Goal: Task Accomplishment & Management: Complete application form

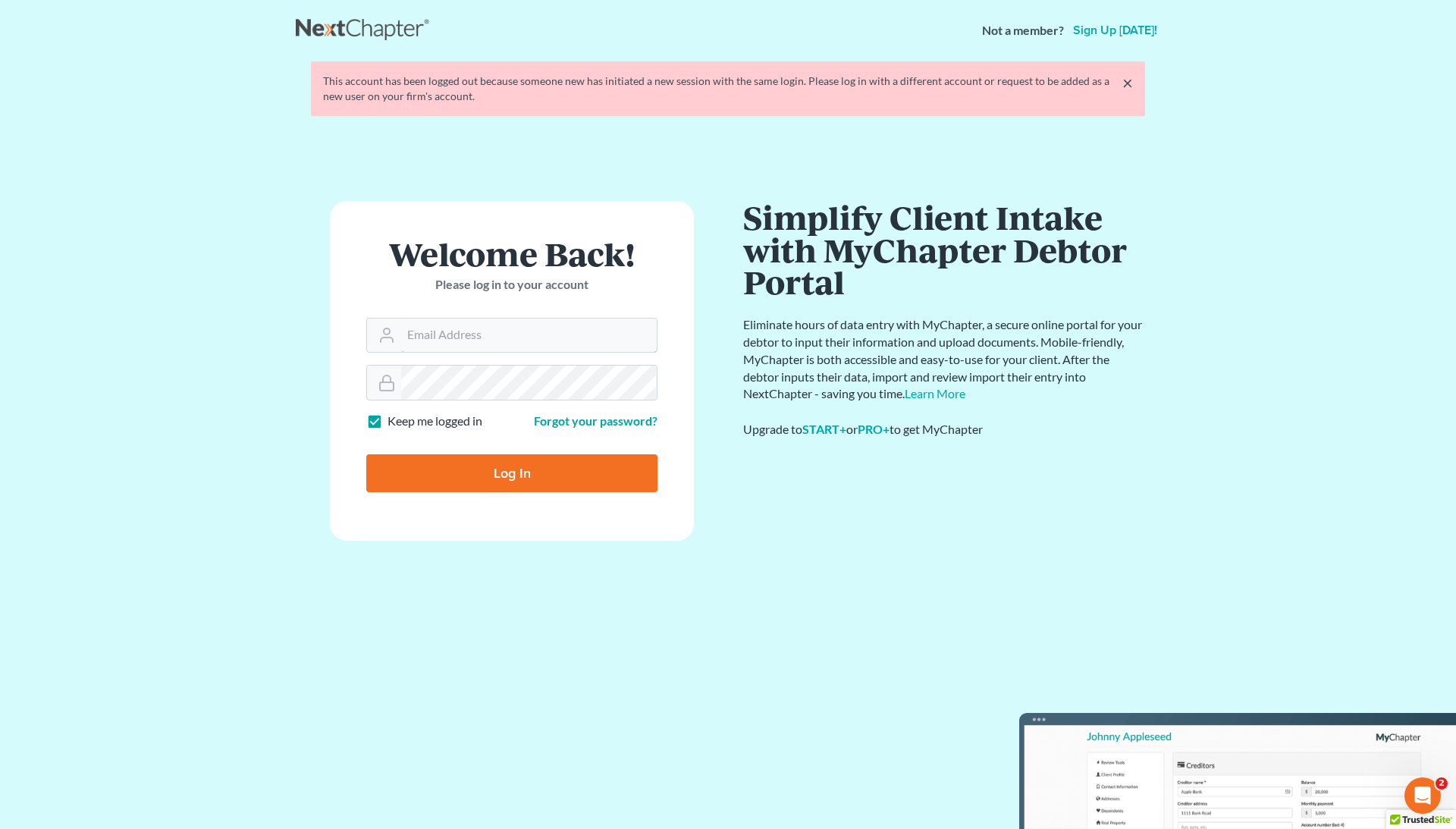
type input "[EMAIL_ADDRESS][DOMAIN_NAME]"
click at [512, 474] on input "Log In" at bounding box center [512, 472] width 291 height 38
type input "Thinking..."
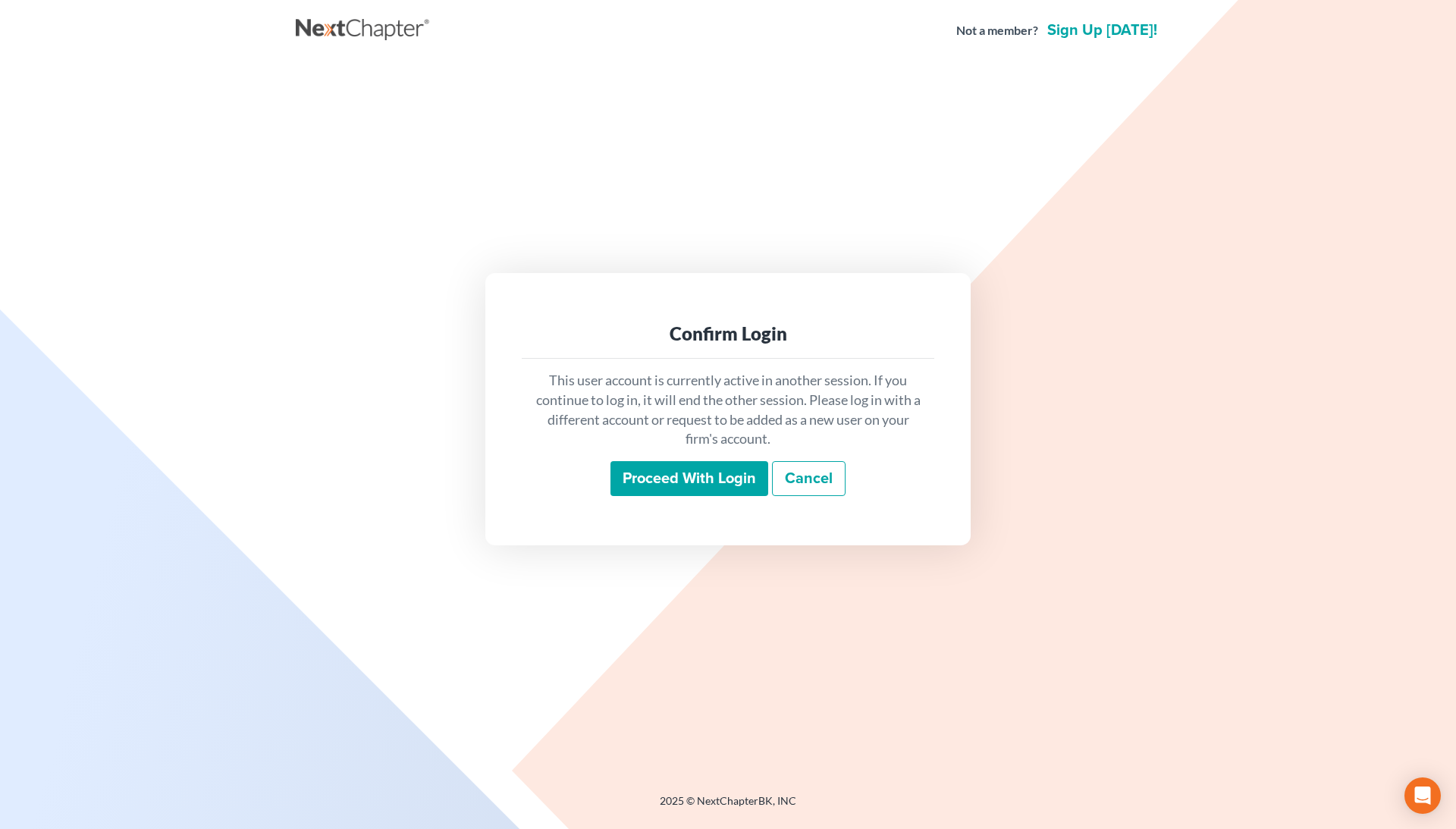
click at [687, 484] on input "Proceed with login" at bounding box center [690, 479] width 158 height 35
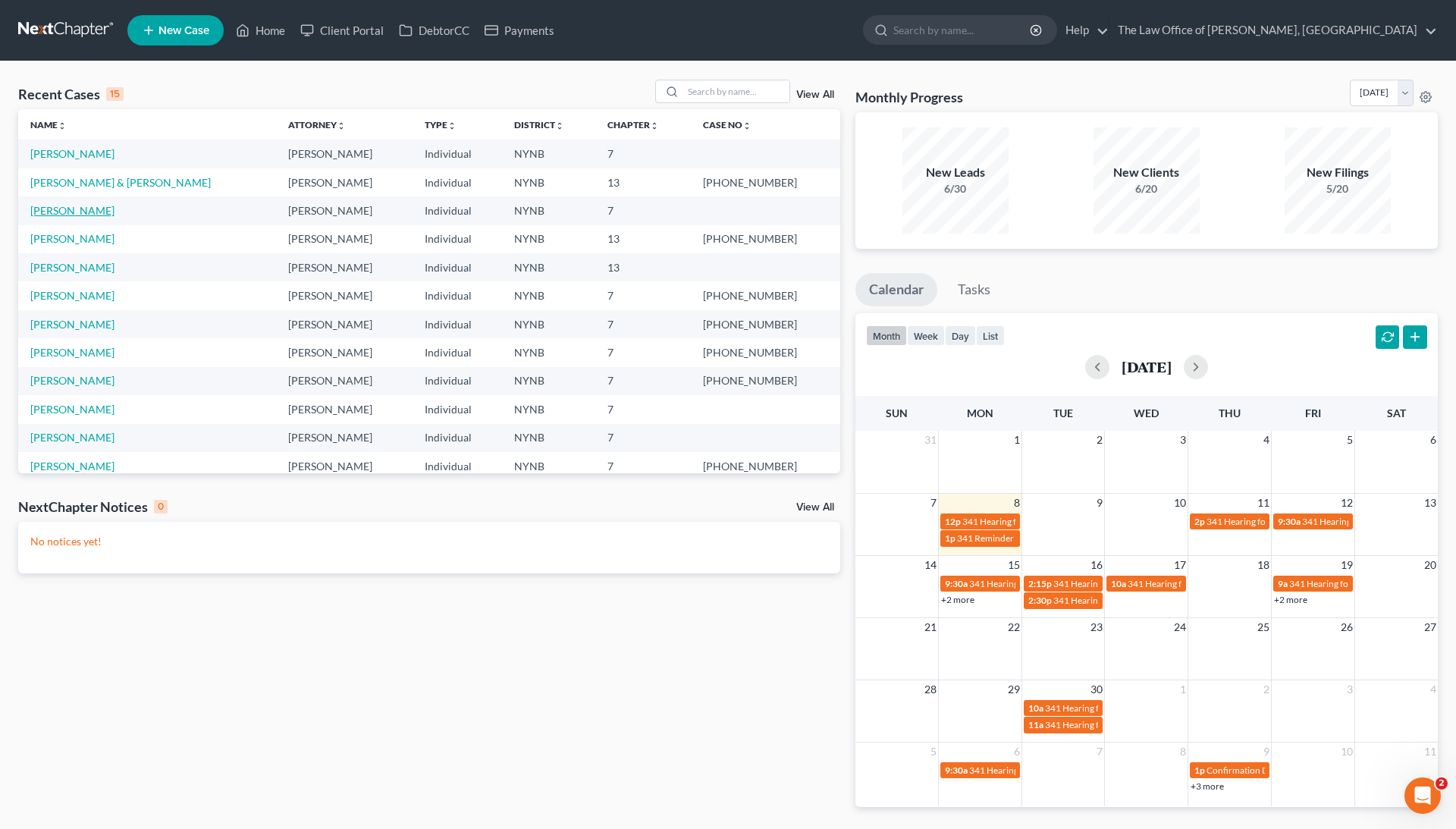
click at [100, 207] on link "[PERSON_NAME]" at bounding box center [72, 210] width 84 height 13
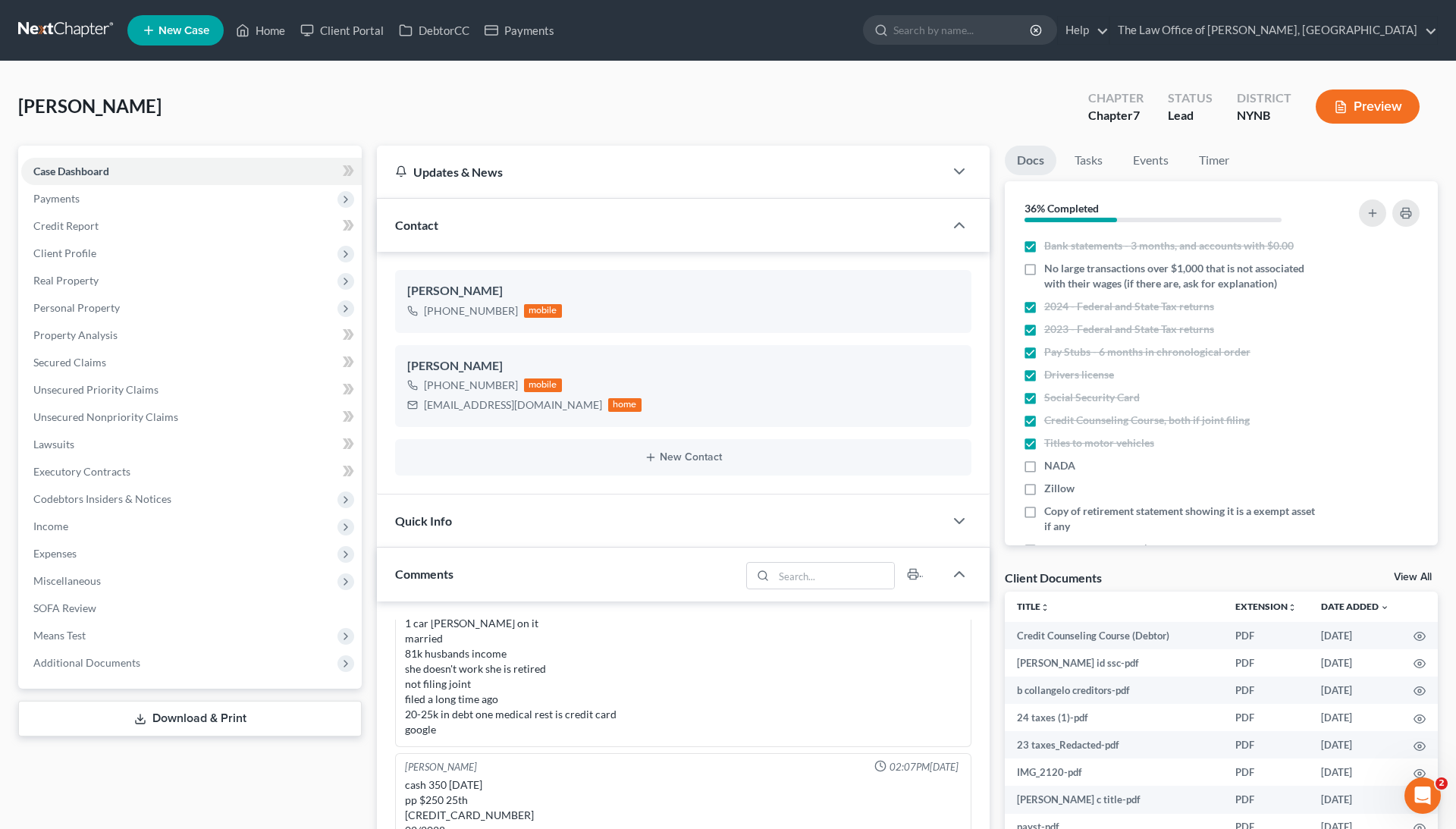
scroll to position [716, 0]
click at [150, 388] on span "Unsecured Priority Claims" at bounding box center [95, 389] width 125 height 13
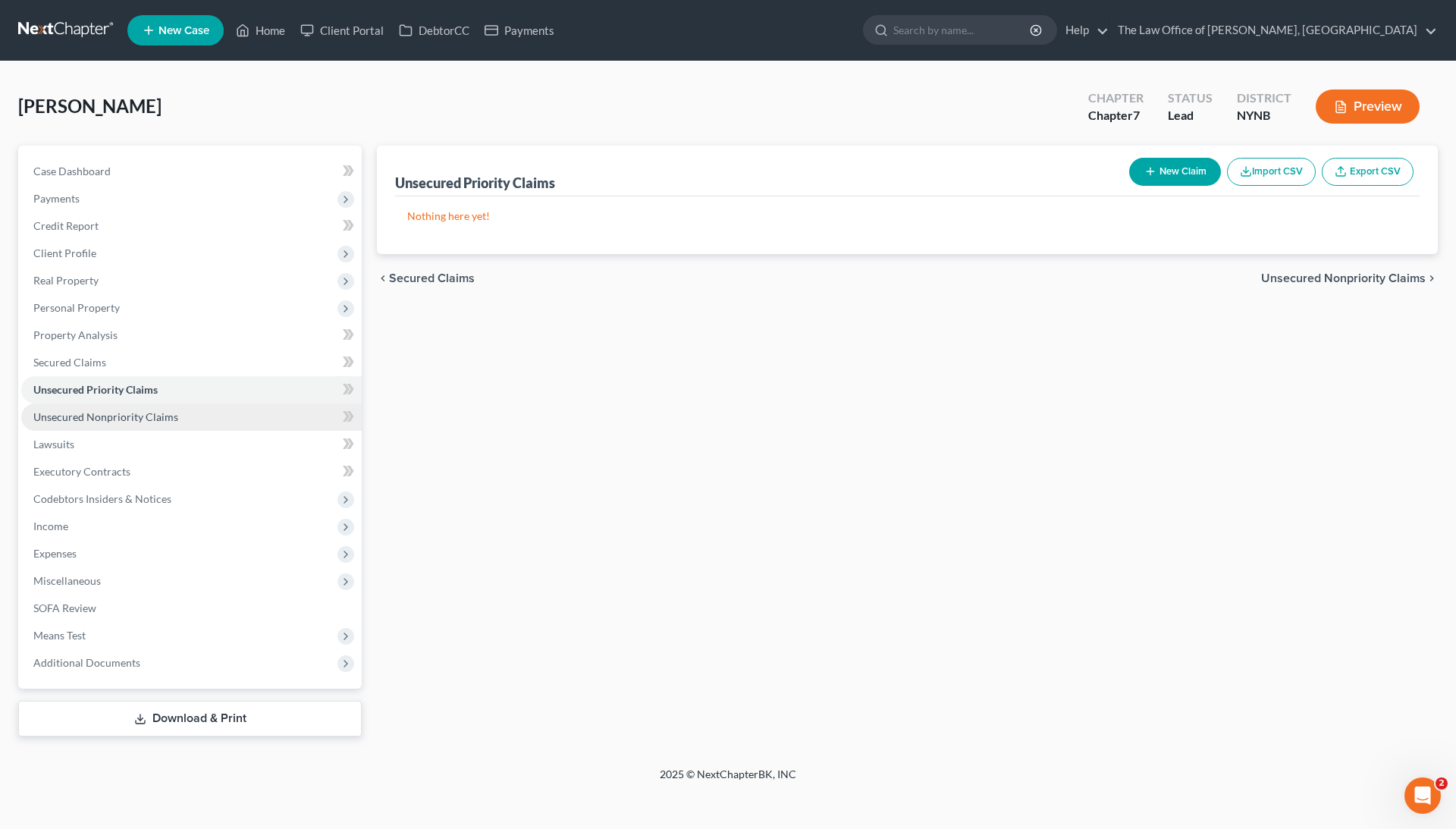
click at [157, 415] on span "Unsecured Nonpriority Claims" at bounding box center [106, 417] width 145 height 13
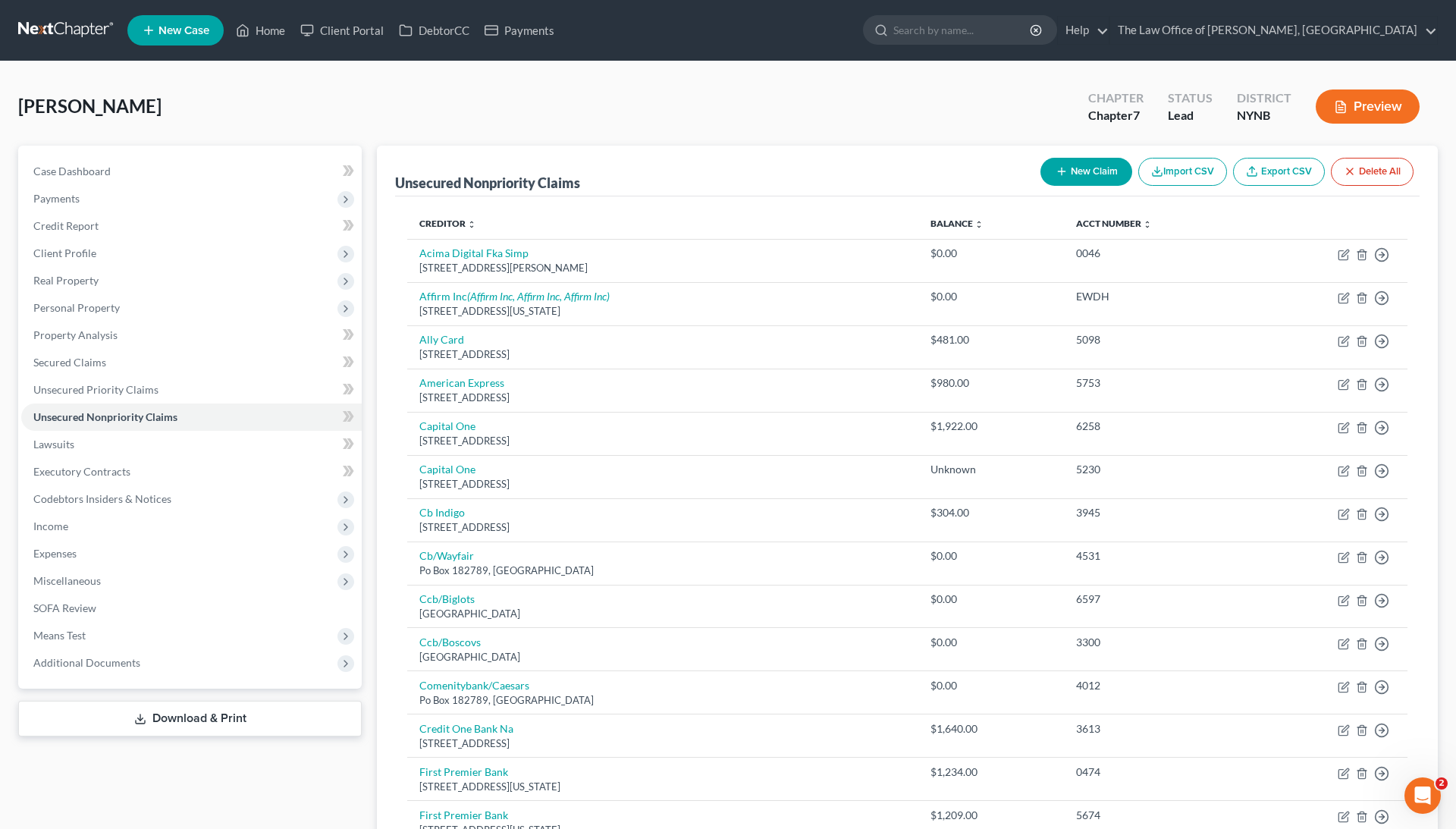
click at [1075, 171] on button "New Claim" at bounding box center [1086, 171] width 92 height 28
select select "0"
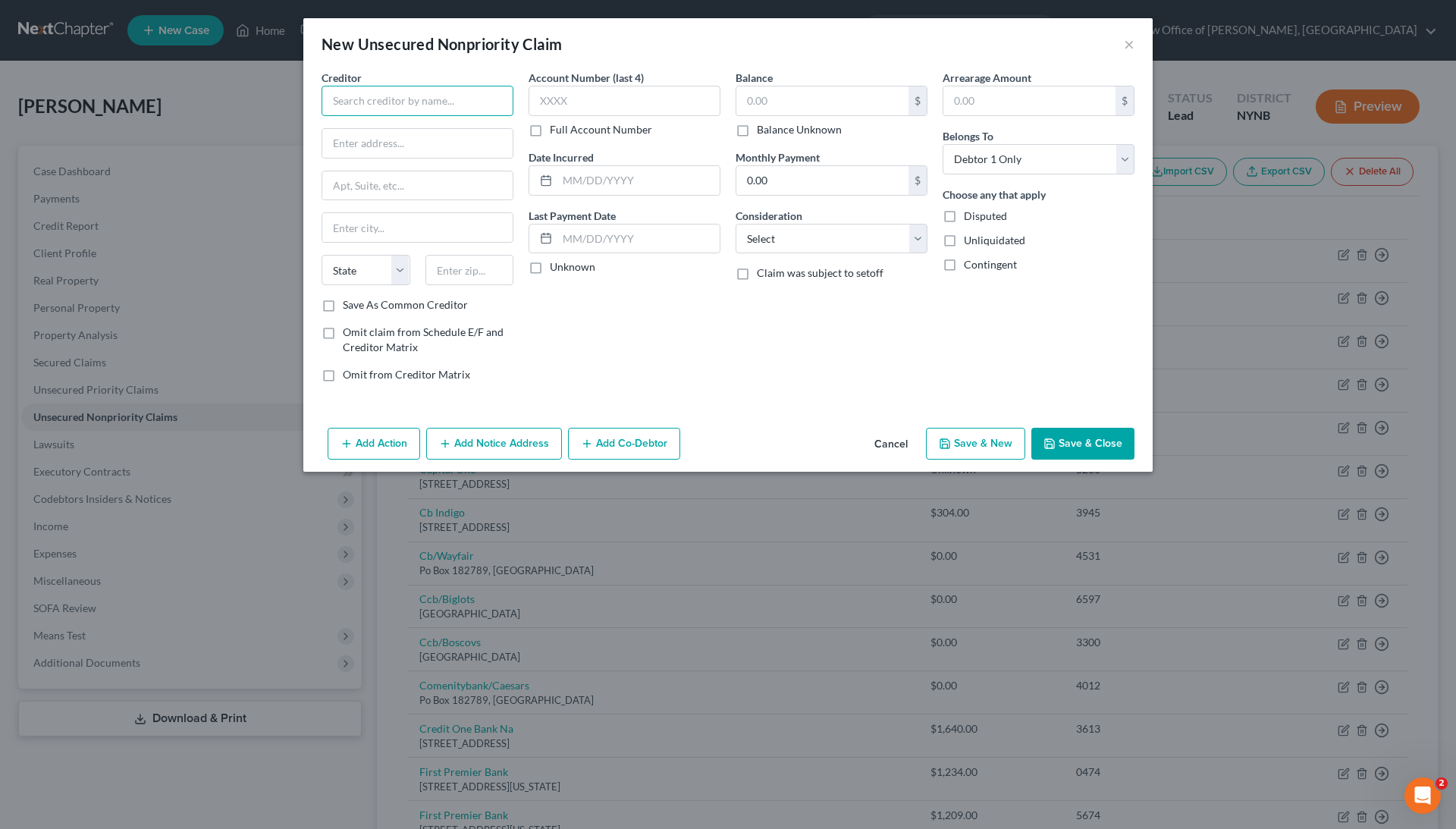
click at [413, 104] on input "text" at bounding box center [417, 100] width 192 height 31
type input "i"
type input "Indigo"
type input "3945"
click at [800, 125] on label "Balance Unknown" at bounding box center [800, 130] width 85 height 15
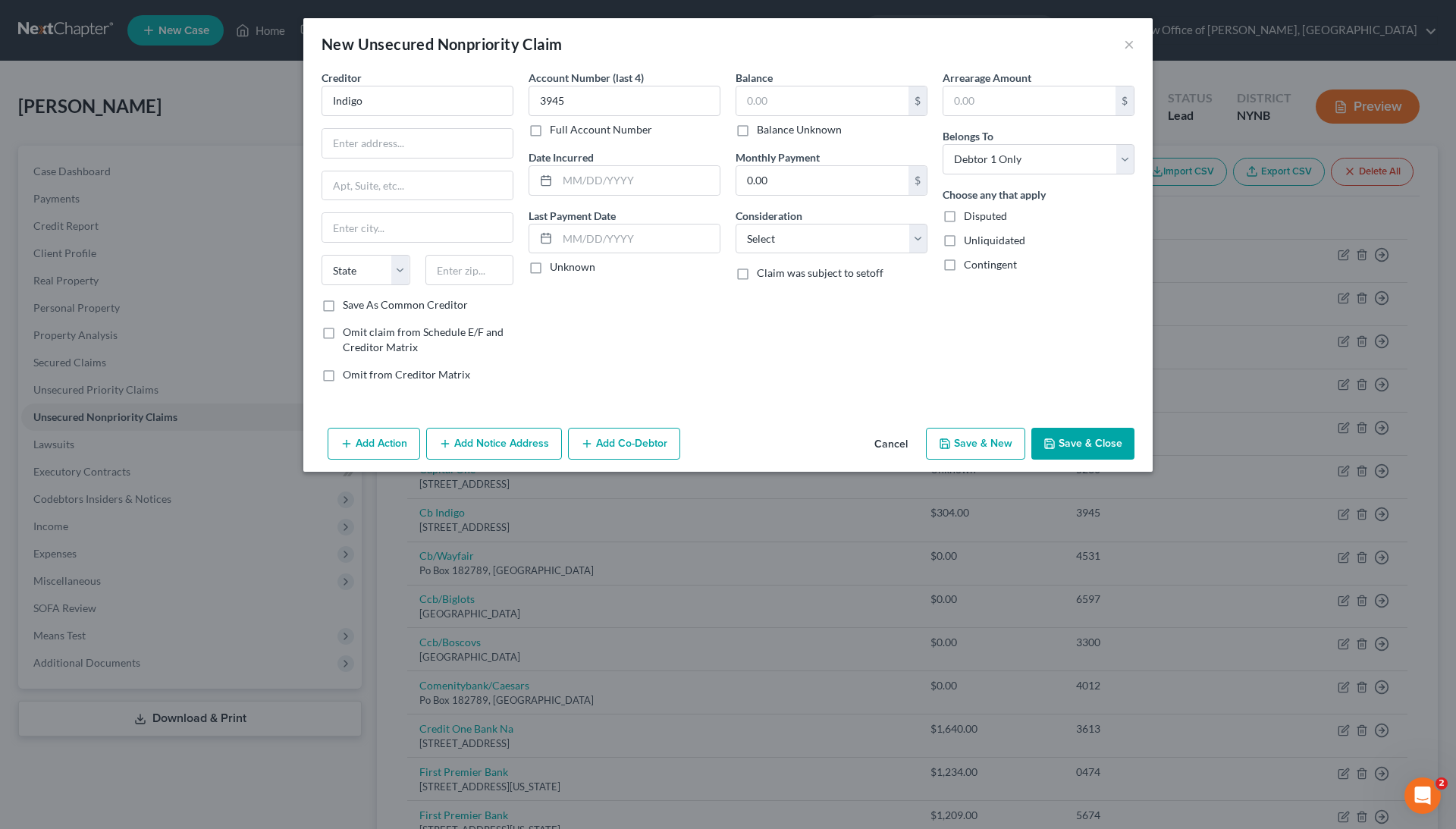
click at [773, 125] on input "Balance Unknown" at bounding box center [767, 127] width 10 height 10
checkbox input "true"
type input "0.00"
type input "PO Box 9222"
click at [462, 259] on input "text" at bounding box center [470, 270] width 89 height 31
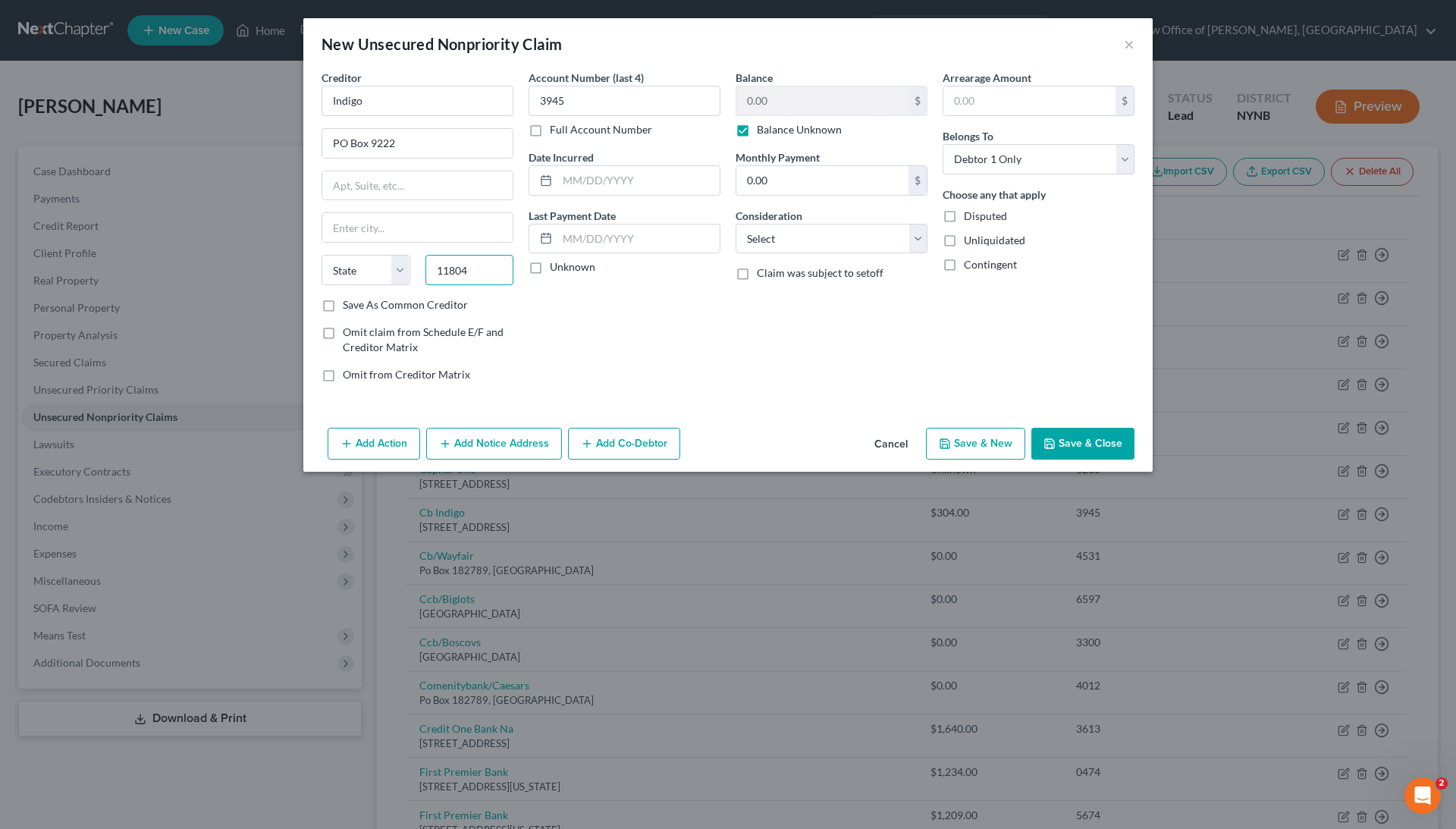
type input "11804"
click at [520, 298] on div "Creditor * Indigo [GEOGRAPHIC_DATA][US_STATE] AZ CA CO CT DE DC [GEOGRAPHIC_DAT…" at bounding box center [417, 232] width 207 height 324
click at [486, 270] on input "11804" at bounding box center [470, 270] width 89 height 31
type input "Old Bethpage"
select select "35"
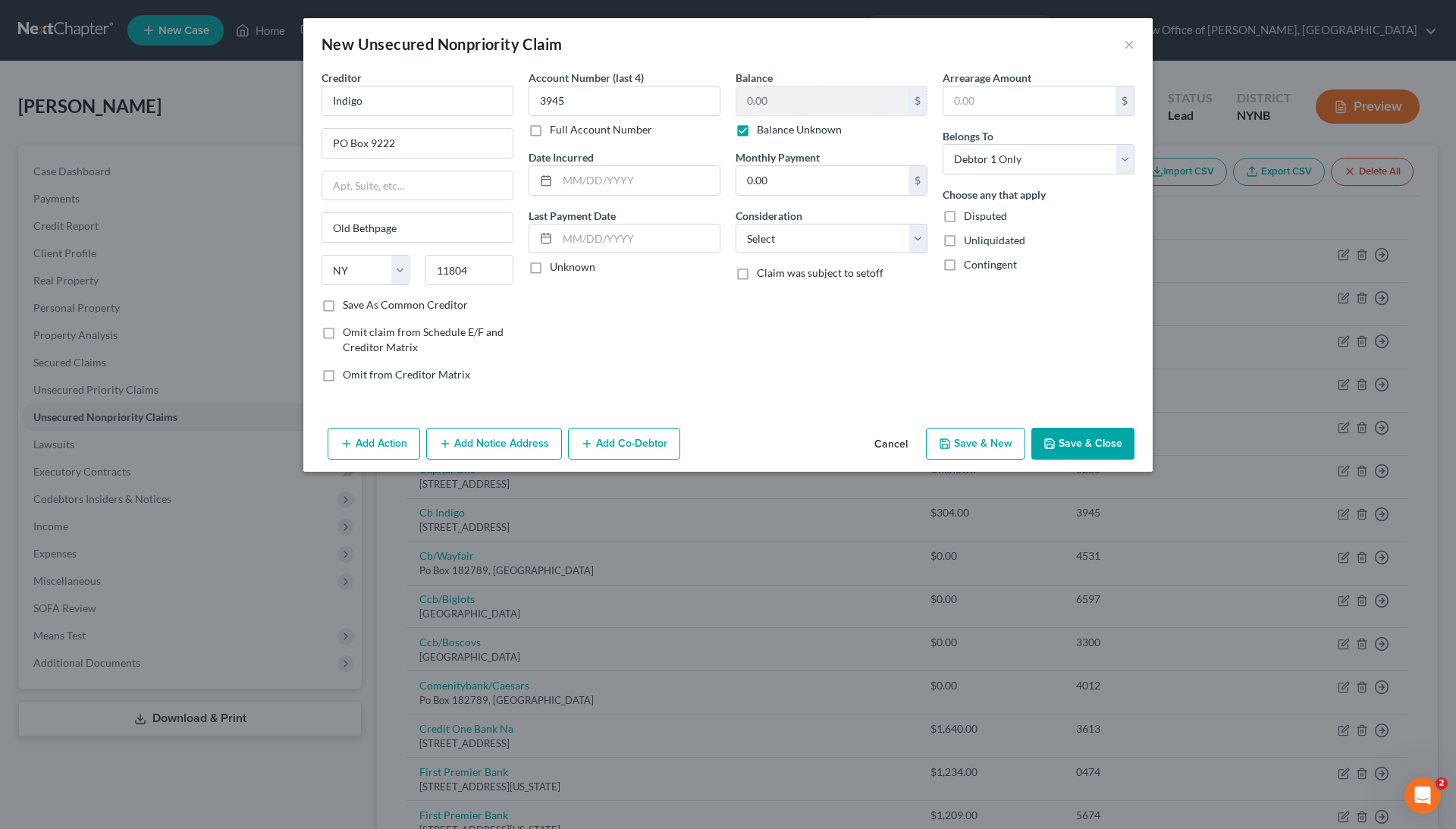
click at [605, 273] on div "Account Number (last 4) 3945 Full Account Number Date Incurred Last Payment Dat…" at bounding box center [624, 232] width 207 height 324
click at [475, 269] on input "11804" at bounding box center [470, 270] width 89 height 31
click at [474, 269] on input "11804" at bounding box center [470, 270] width 89 height 31
type input "99076"
click at [558, 361] on div "Account Number (last 4) 3945 Full Account Number Date Incurred Last Payment Dat…" at bounding box center [624, 232] width 207 height 324
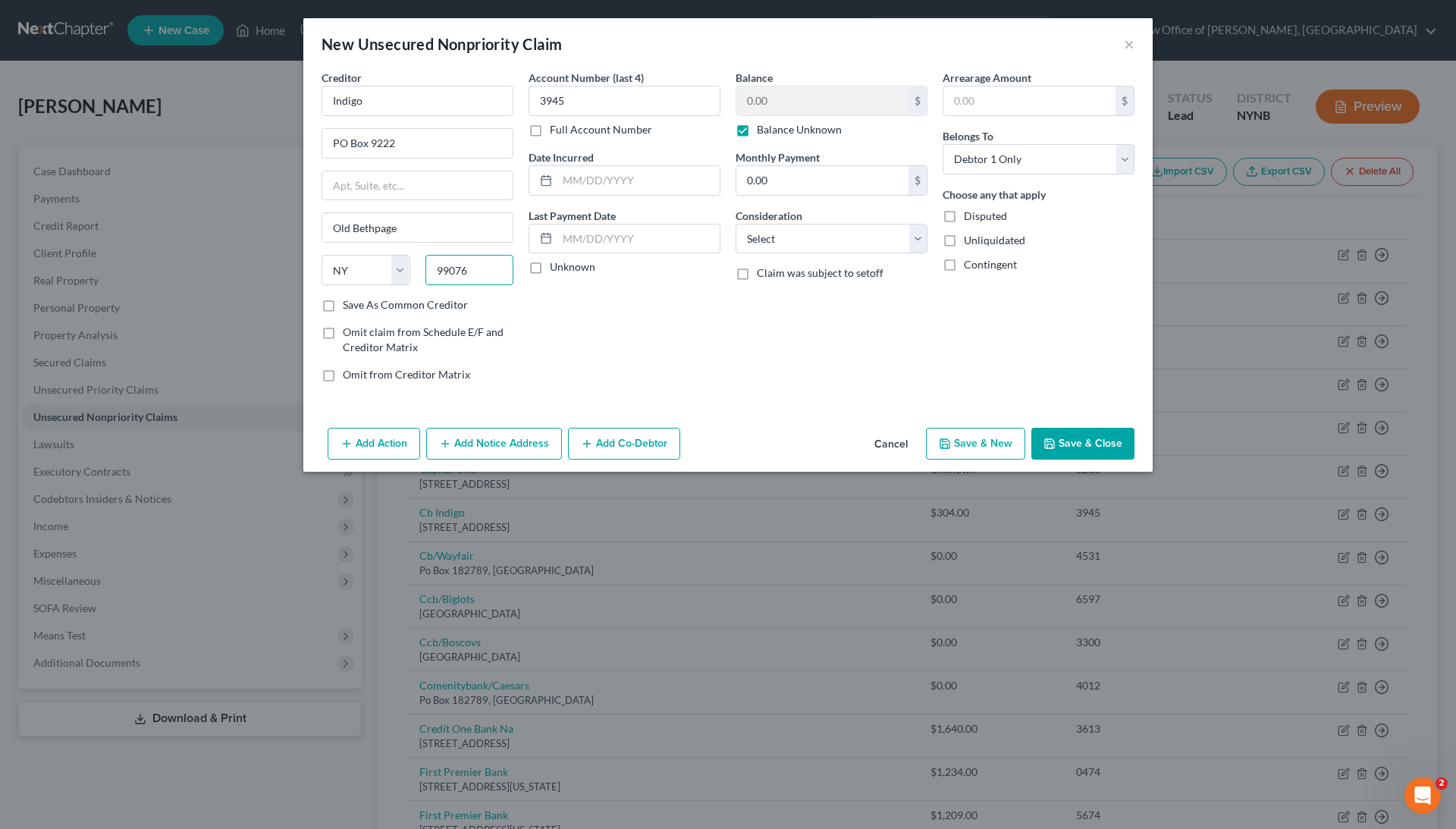
click at [504, 277] on input "99076" at bounding box center [470, 270] width 89 height 31
click at [538, 283] on div "Account Number (last 4) 3945 Full Account Number Date Incurred Last Payment Dat…" at bounding box center [624, 232] width 207 height 324
click at [456, 232] on input "Old Bethpage" at bounding box center [417, 227] width 190 height 29
type input "S"
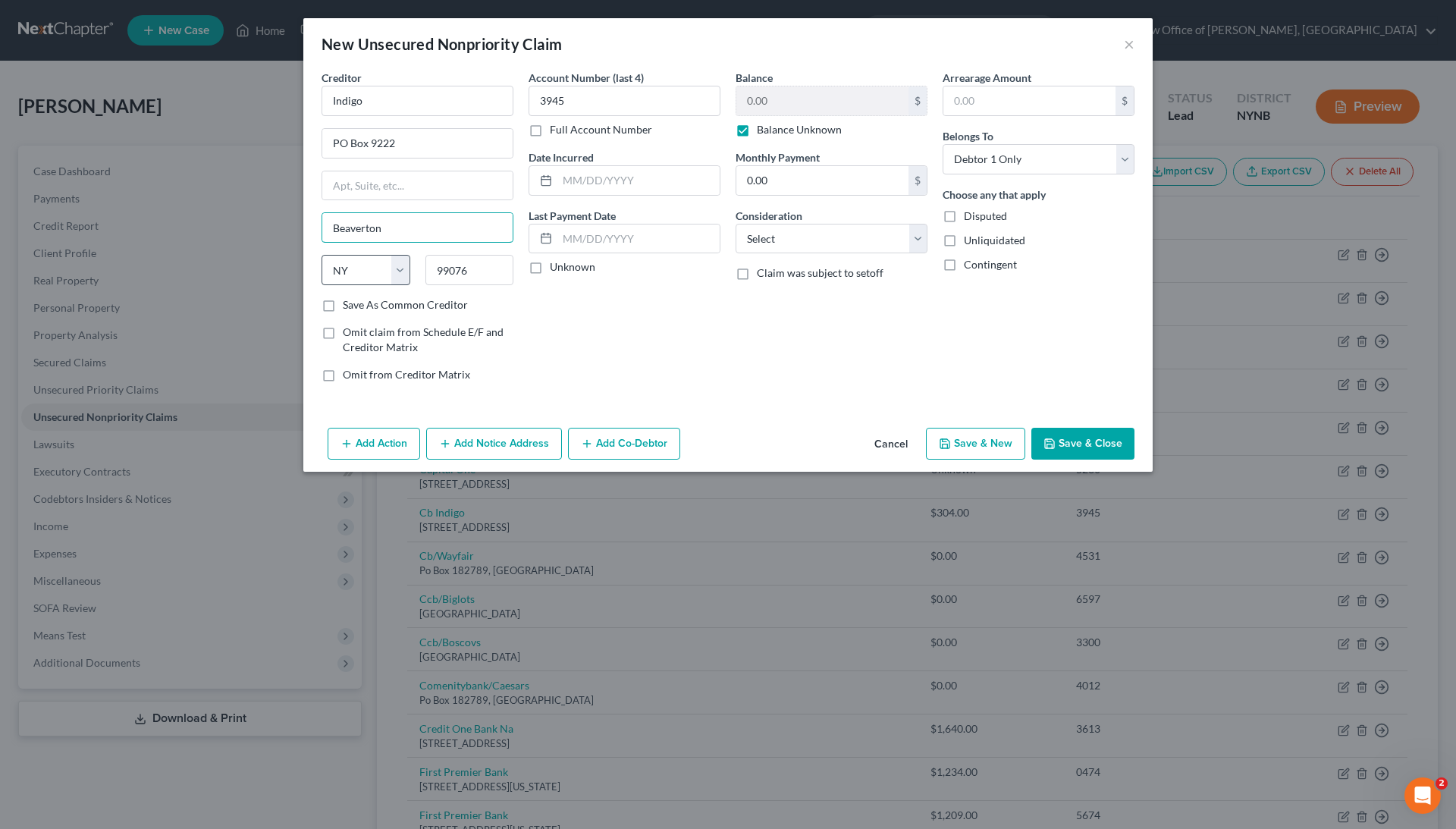
type input "Beaverton"
select select "38"
click at [565, 336] on div "Account Number (last 4) 3945 Full Account Number Date Incurred Last Payment Dat…" at bounding box center [624, 232] width 207 height 324
click at [1063, 438] on button "Save & Close" at bounding box center [1083, 444] width 103 height 31
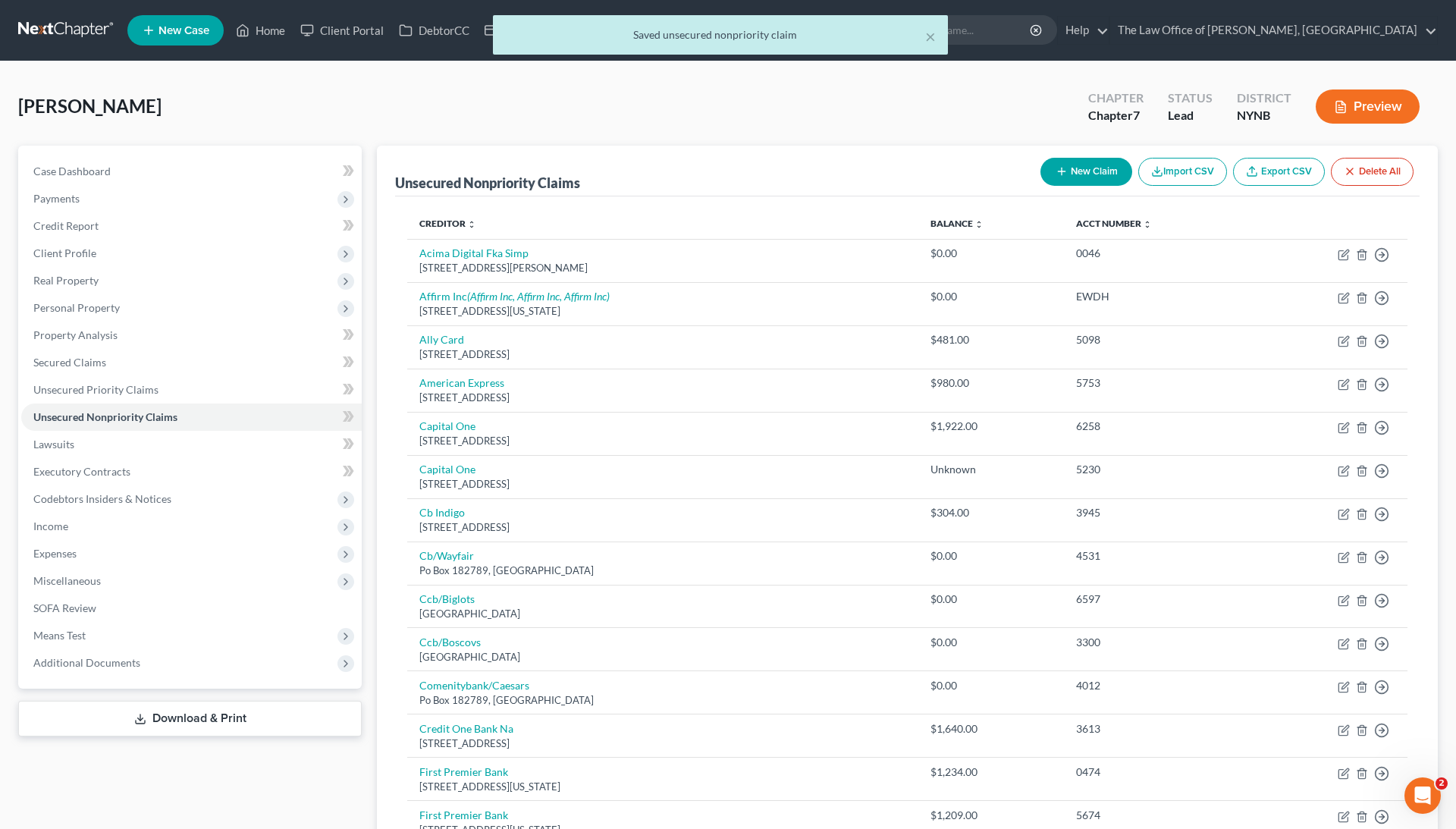
click at [1078, 177] on button "New Claim" at bounding box center [1086, 171] width 92 height 28
select select "0"
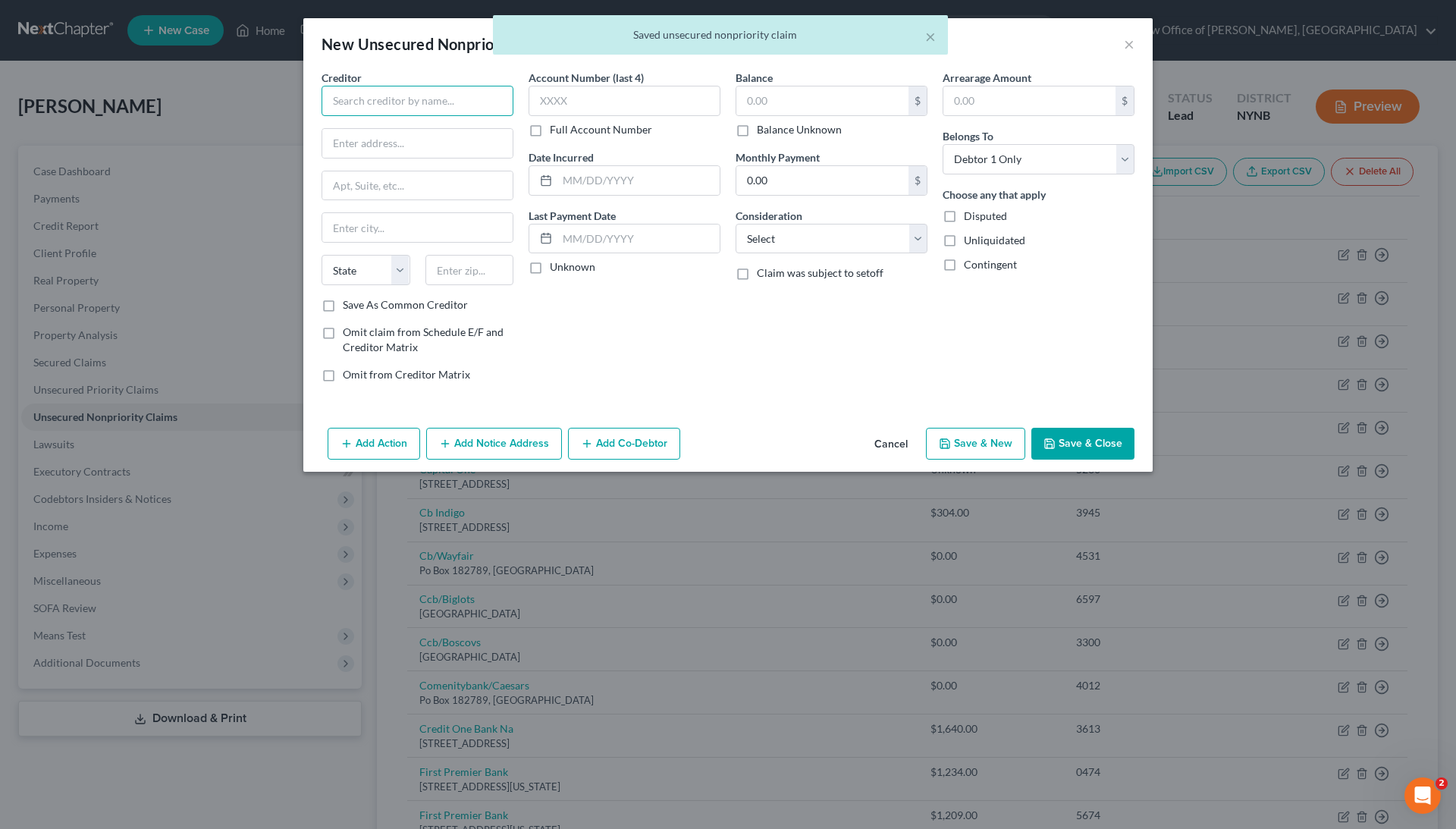
click at [479, 101] on input "text" at bounding box center [417, 100] width 192 height 31
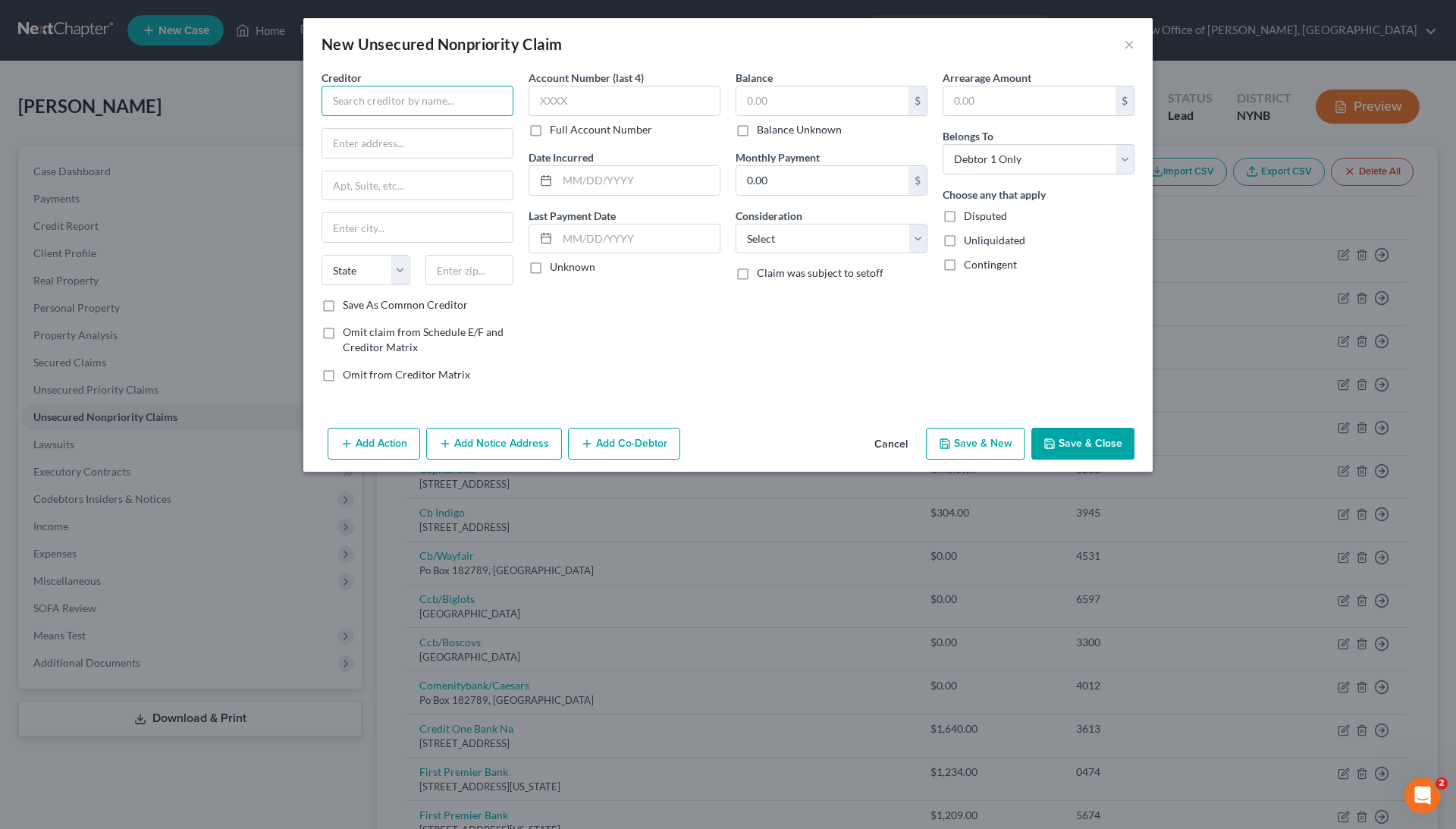
type input "C"
